Goal: Transaction & Acquisition: Download file/media

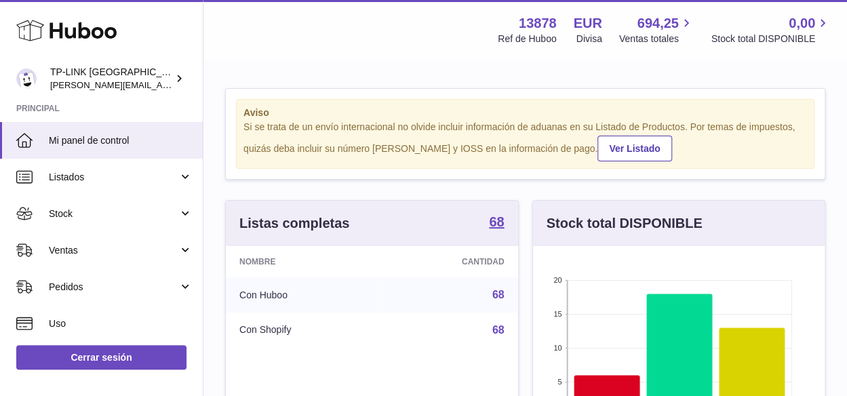
scroll to position [212, 292]
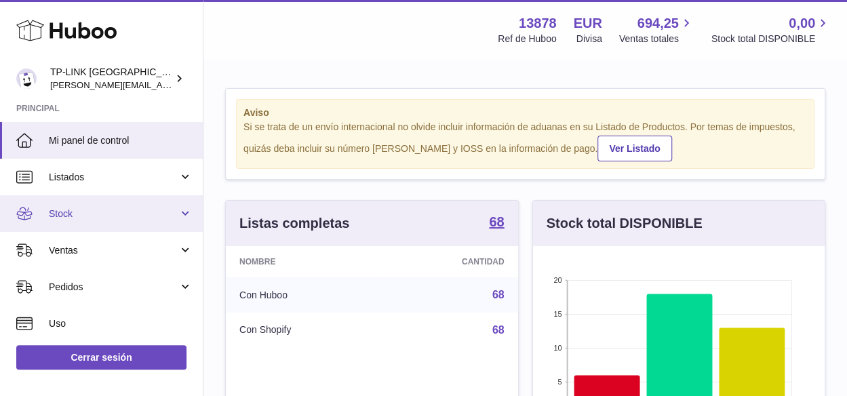
click at [182, 217] on link "Stock" at bounding box center [101, 213] width 203 height 37
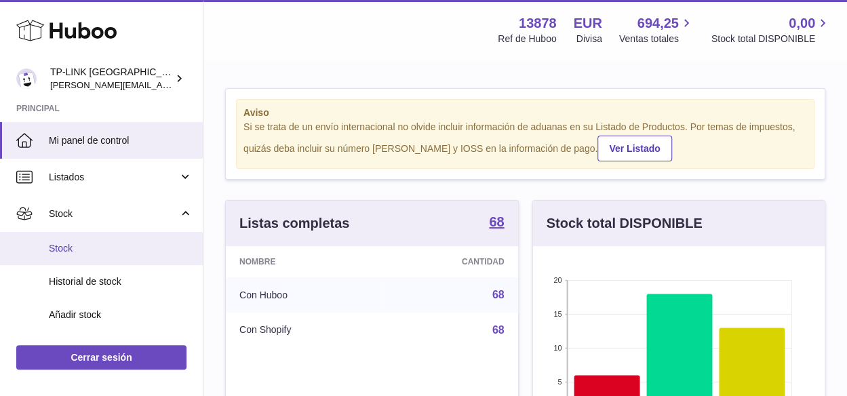
click at [101, 249] on span "Stock" at bounding box center [121, 248] width 144 height 13
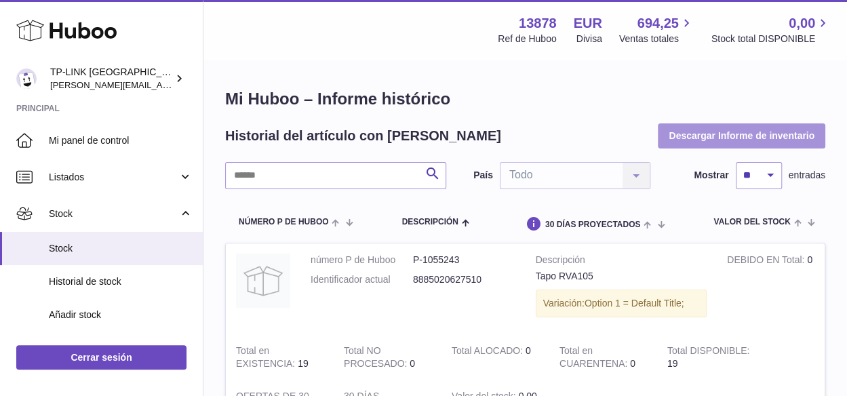
click at [755, 135] on button "Descargar Informe de inventario" at bounding box center [742, 135] width 168 height 24
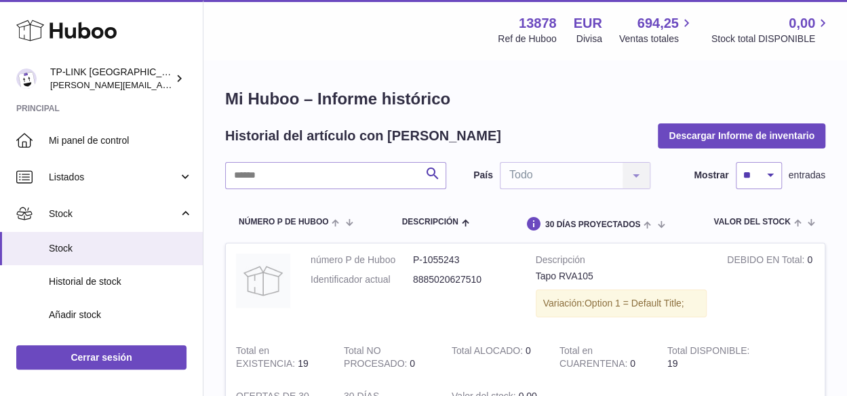
click at [376, 32] on div "Menú Huboo 13878 Ref de Huboo EUR Divisa 694,25 Ventas totales 0,00 Stock total…" at bounding box center [525, 29] width 611 height 31
